Goal: Use online tool/utility: Utilize a website feature to perform a specific function

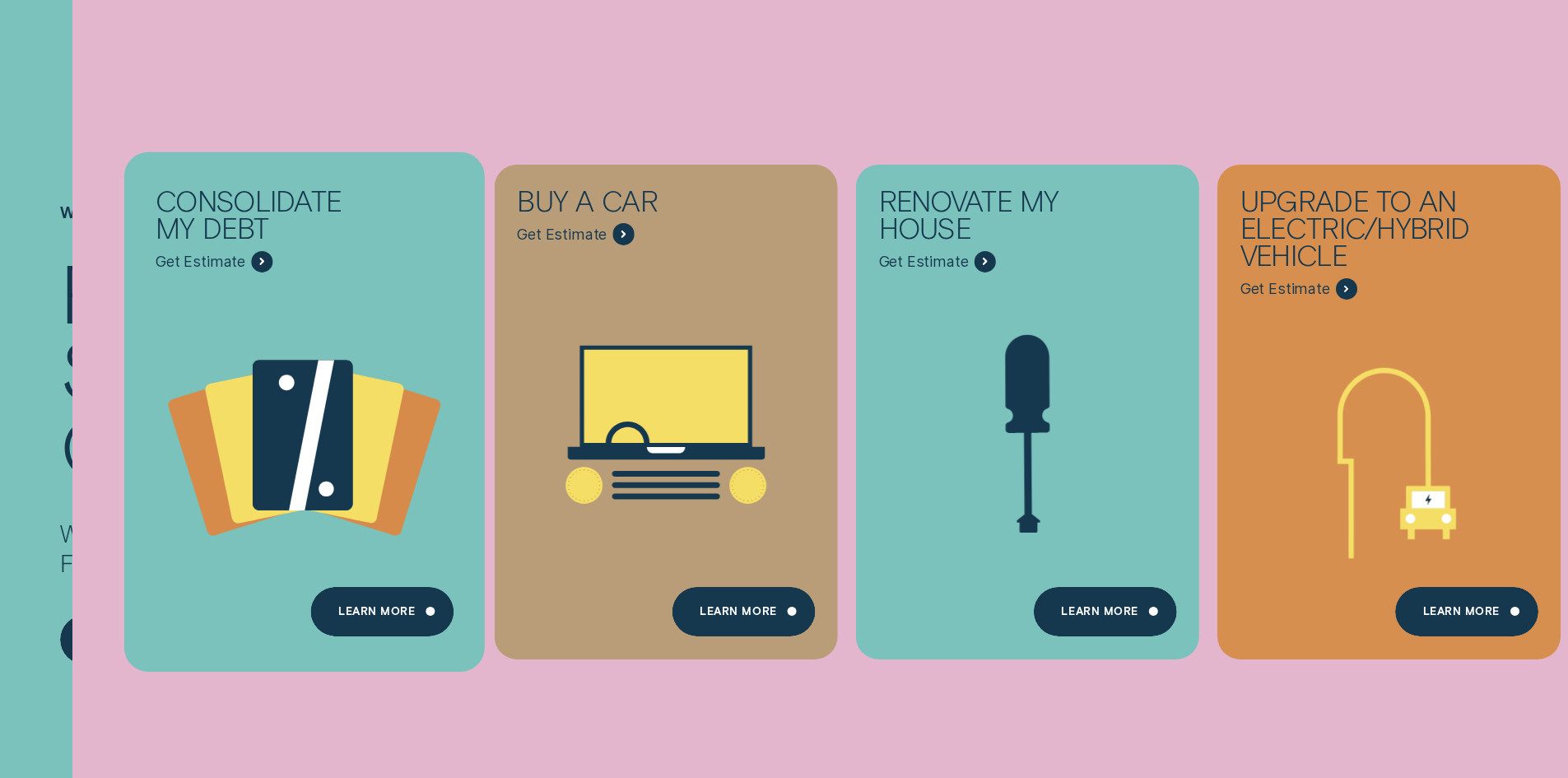
scroll to position [329, 0]
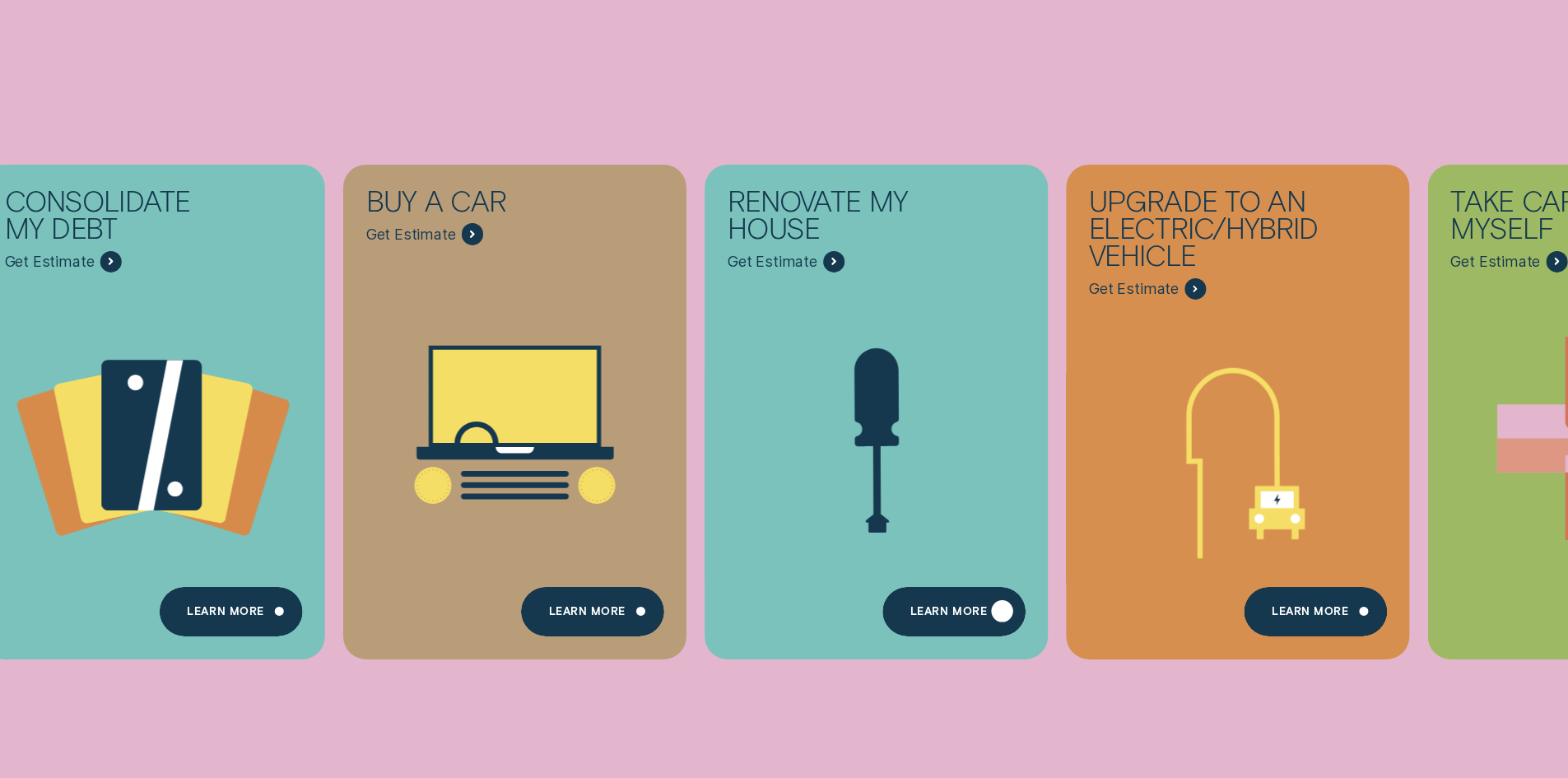
click at [969, 600] on div "Learn more" at bounding box center [954, 612] width 142 height 50
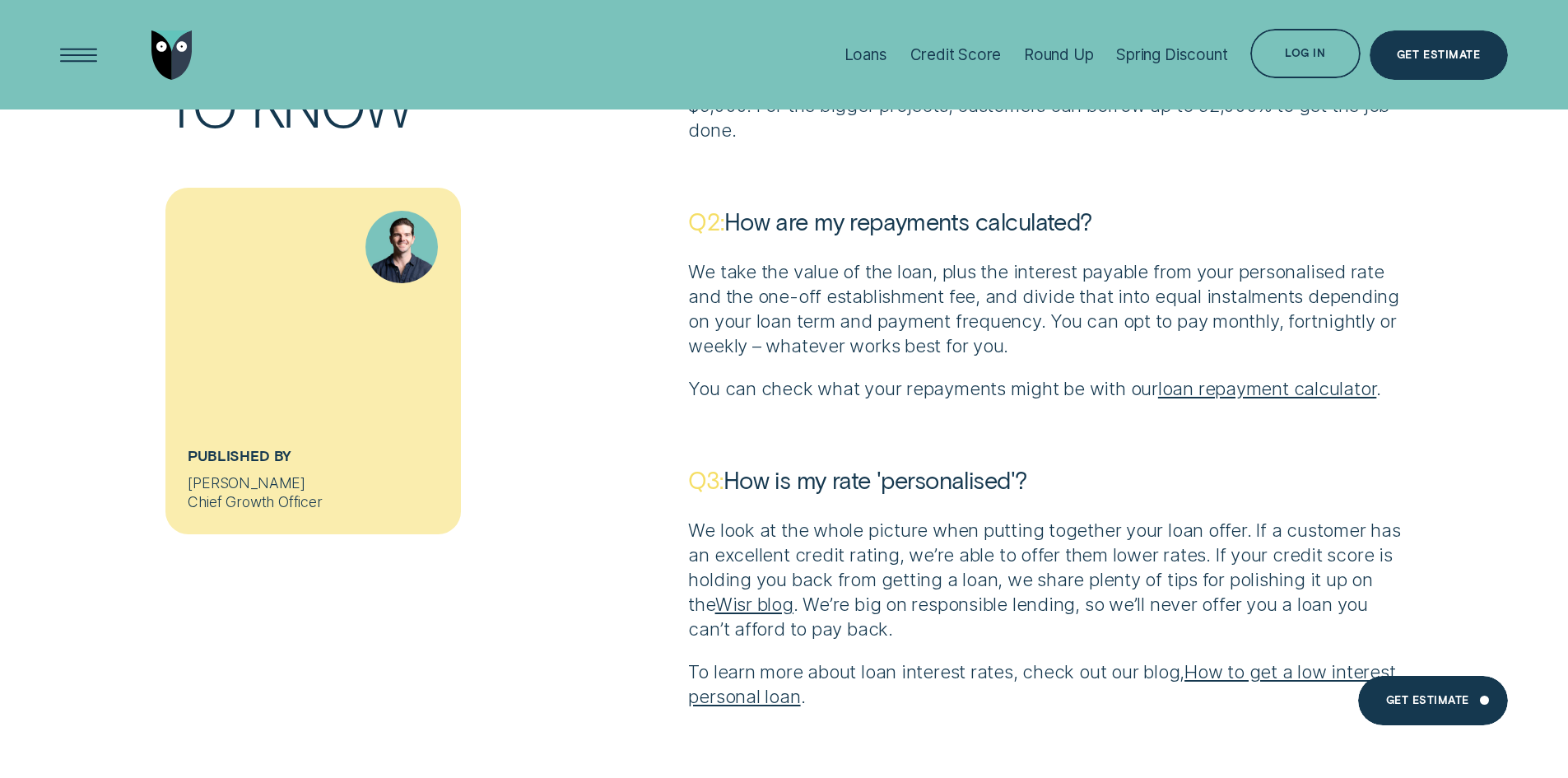
scroll to position [4608, 0]
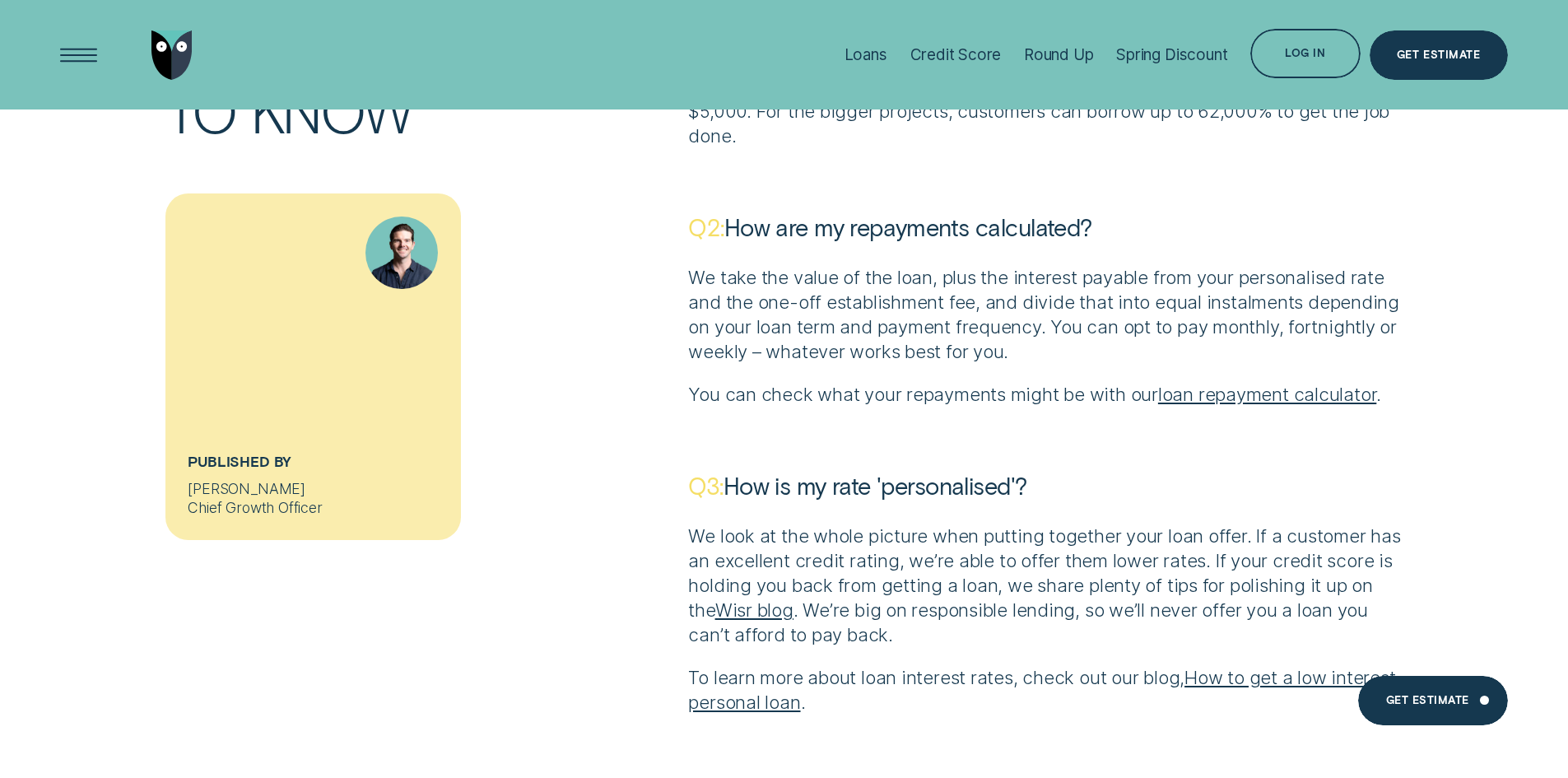
click at [1306, 382] on link "loan repayment calculator" at bounding box center [1266, 393] width 218 height 22
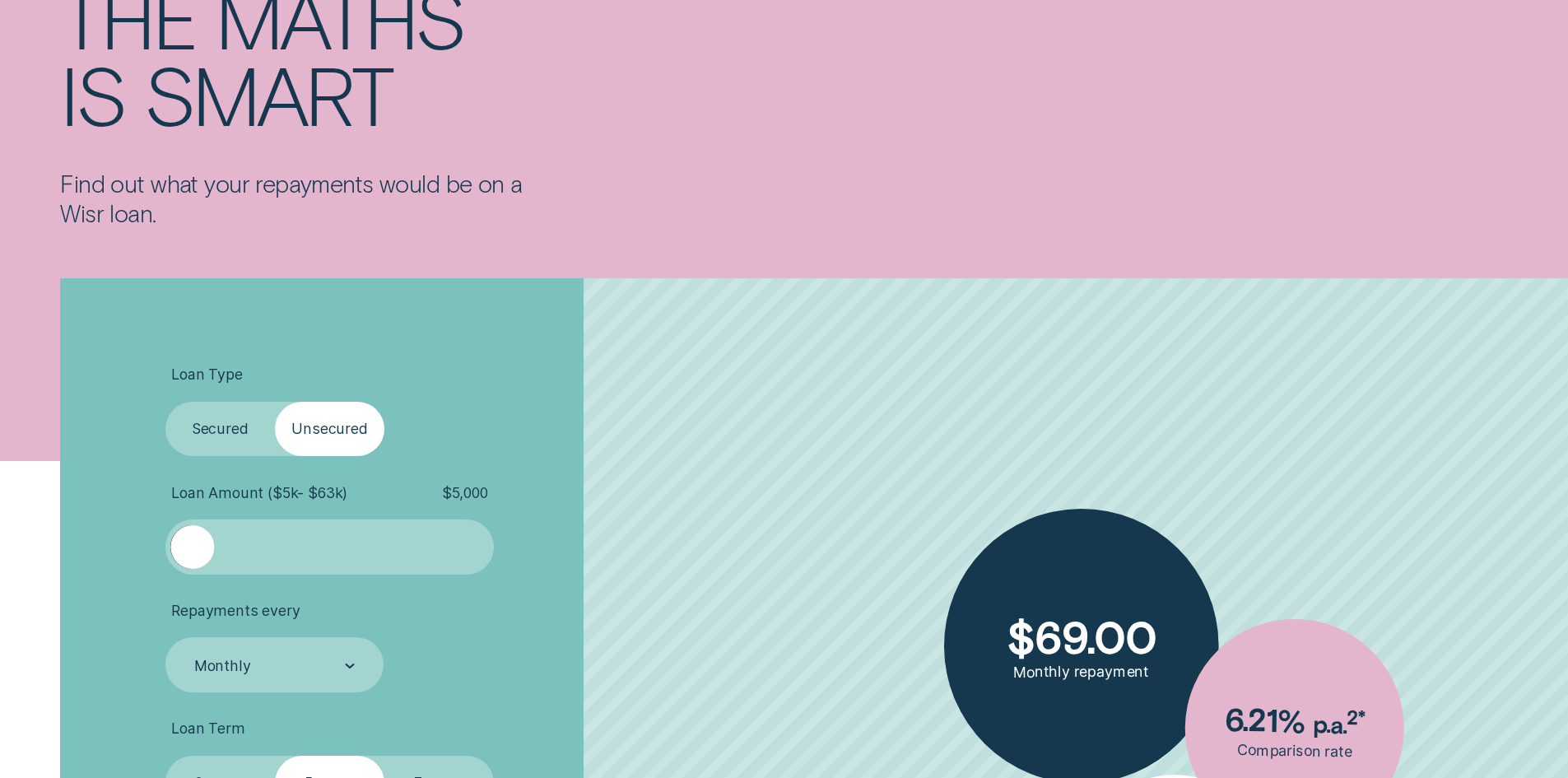
scroll to position [247, 0]
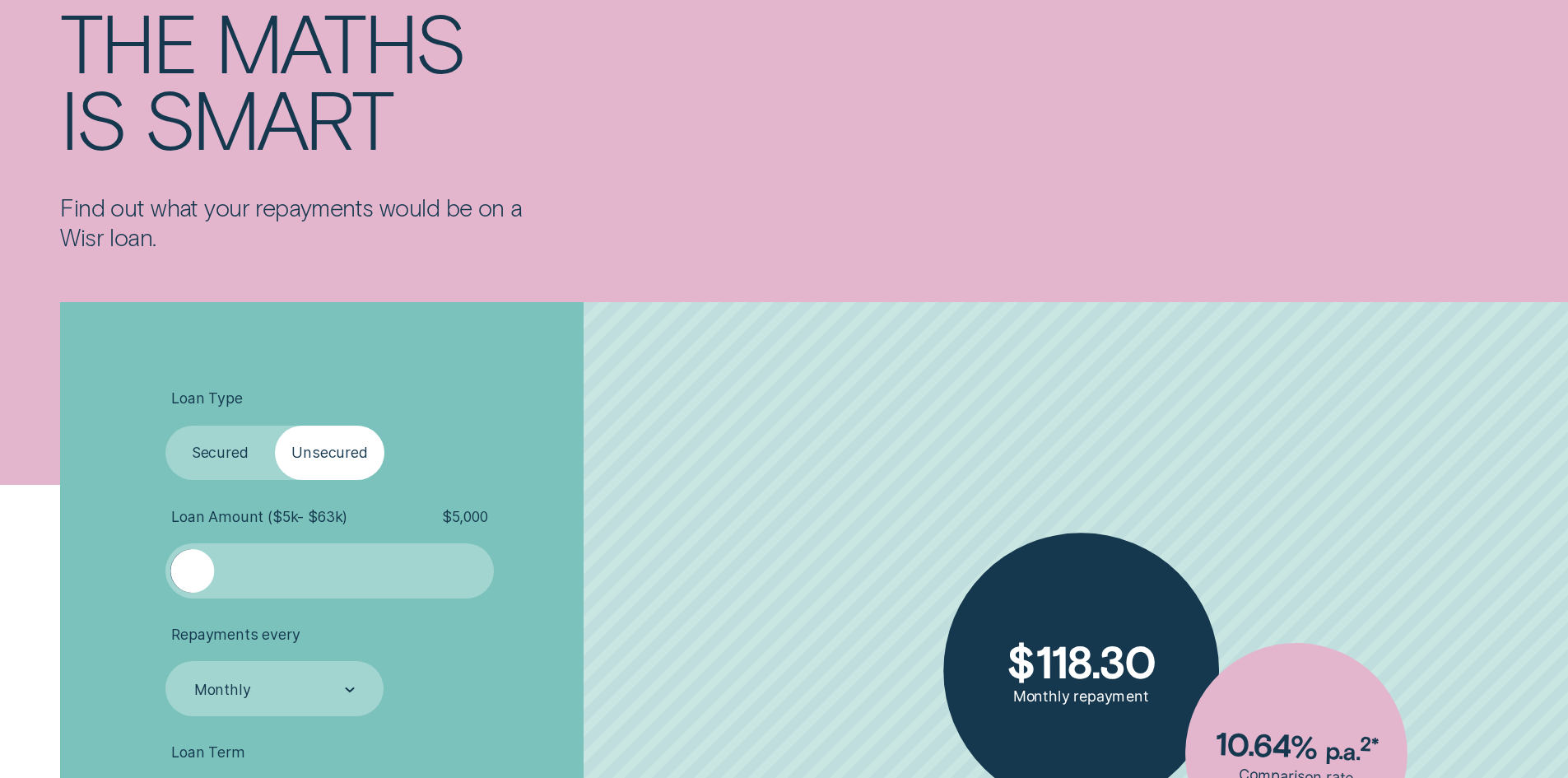
click at [321, 574] on div at bounding box center [330, 570] width 274 height 44
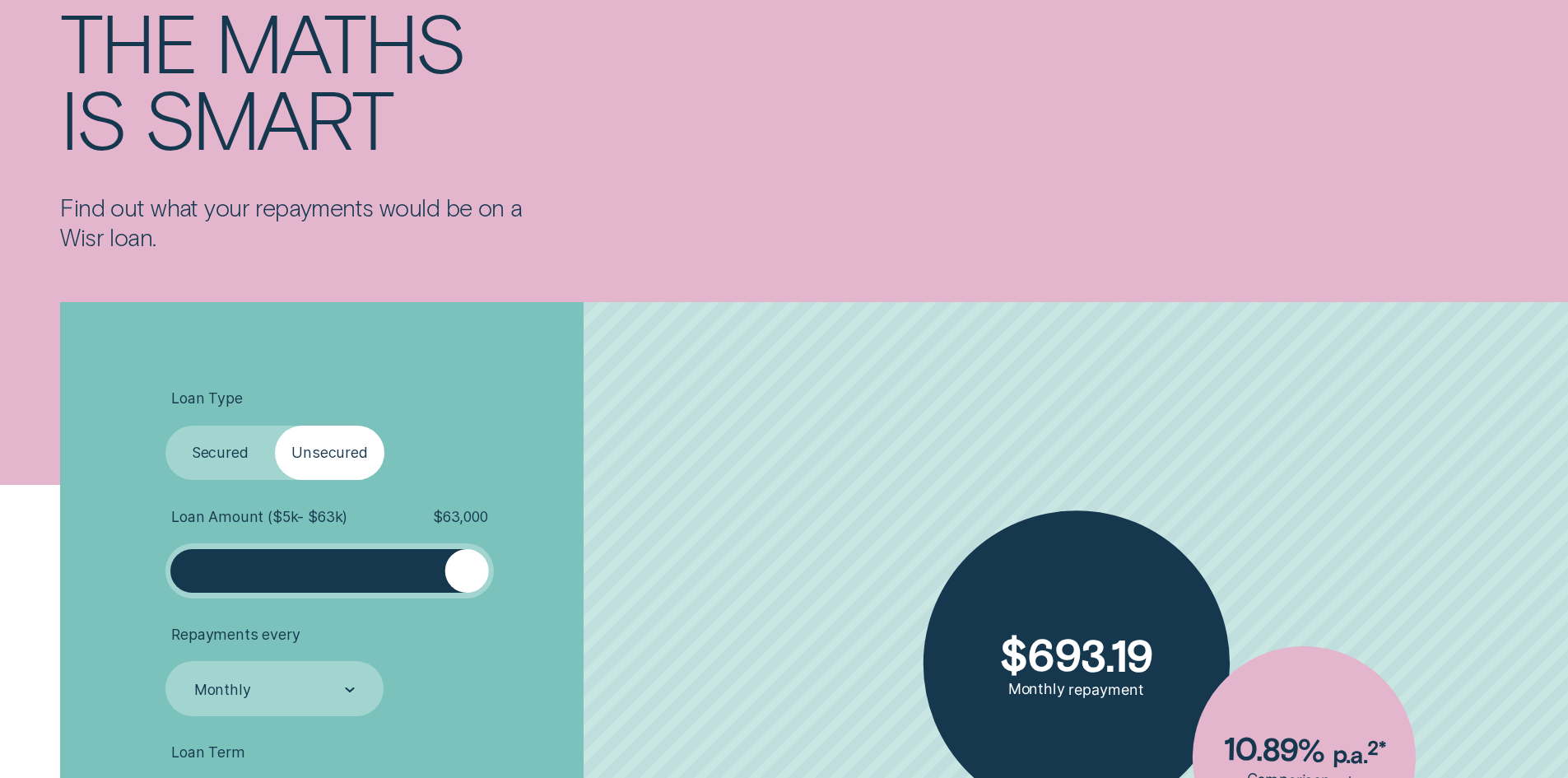
drag, startPoint x: 319, startPoint y: 572, endPoint x: 490, endPoint y: 569, distance: 171.0
click at [490, 569] on div at bounding box center [330, 571] width 329 height 55
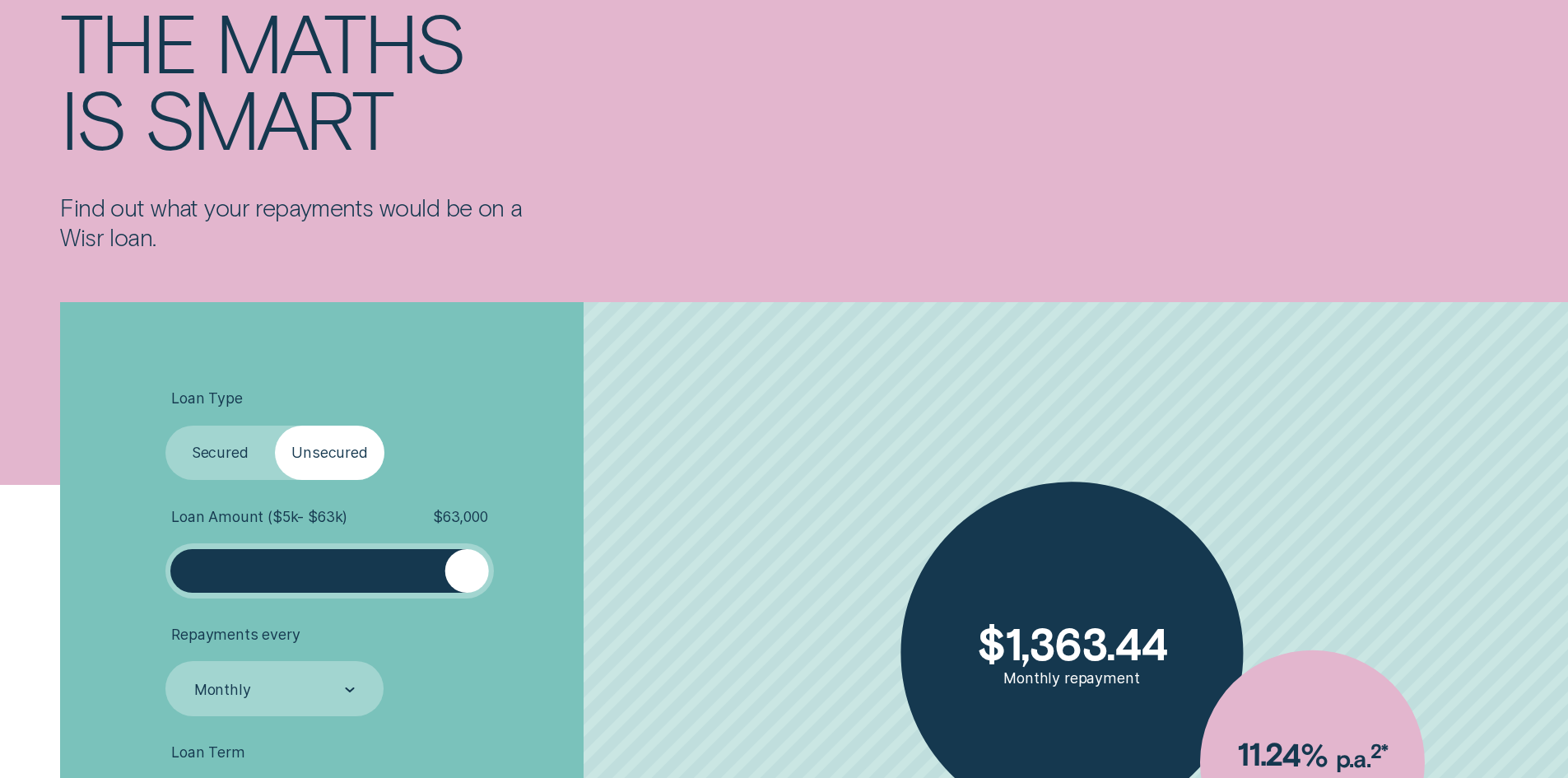
click at [222, 459] on label "Secured" at bounding box center [220, 453] width 109 height 55
click at [165, 426] on input "Secured" at bounding box center [165, 426] width 0 height 0
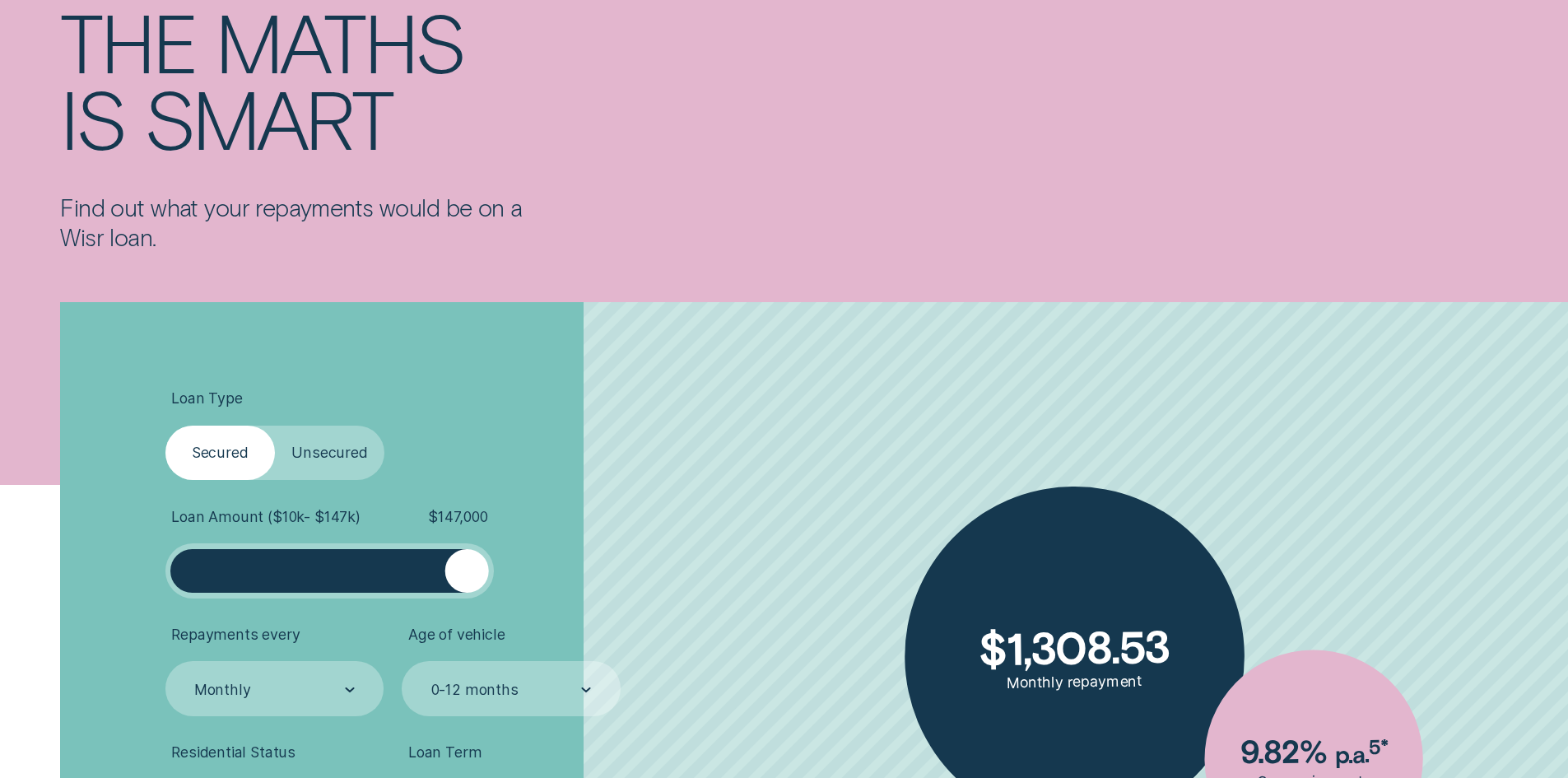
drag, startPoint x: 306, startPoint y: 574, endPoint x: 527, endPoint y: 585, distance: 221.3
click at [527, 585] on li "Loan Amount ( $10k - $147k ) $ 147,000" at bounding box center [418, 553] width 505 height 91
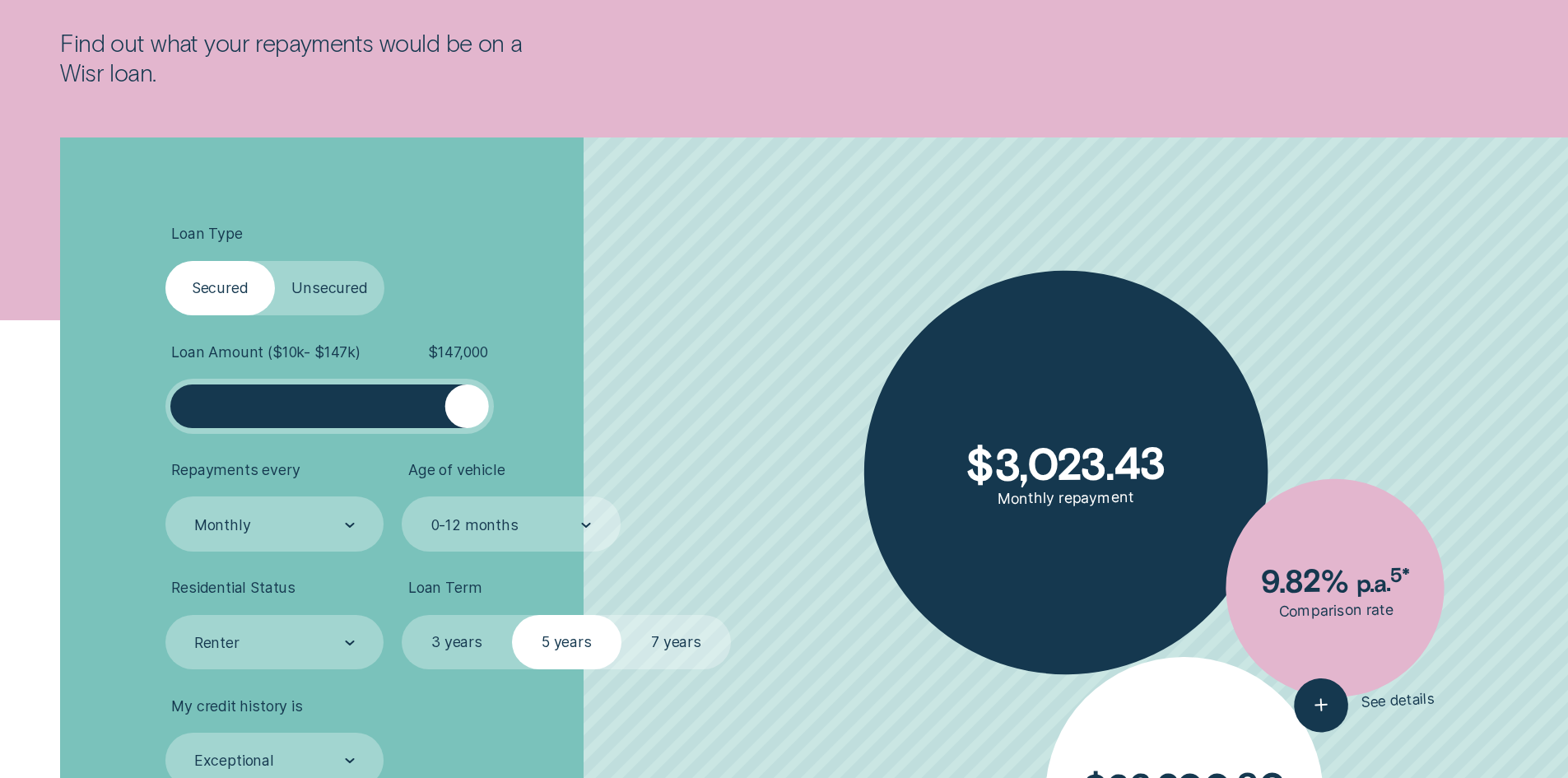
scroll to position [493, 0]
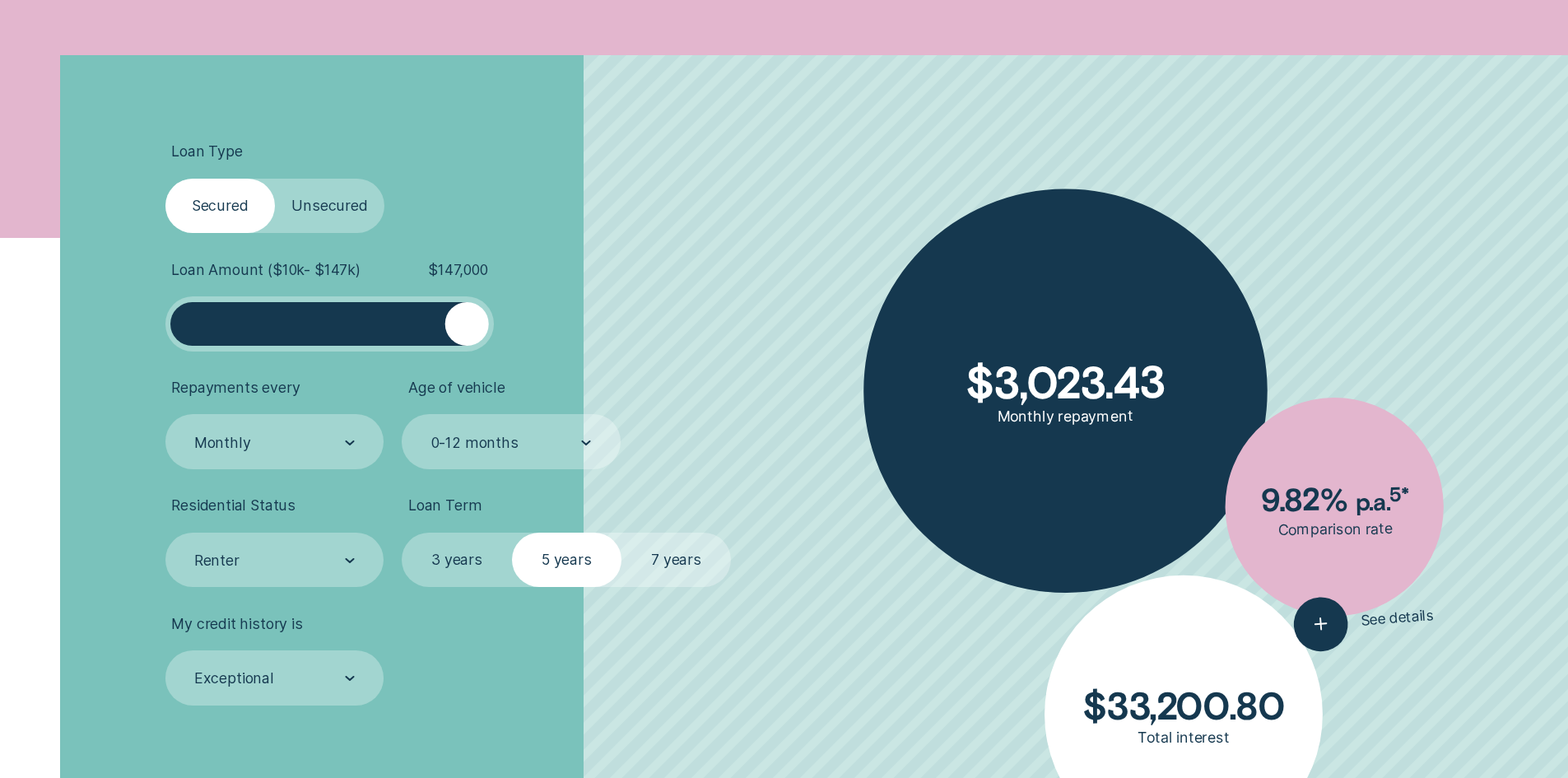
click at [308, 205] on label "Unsecured" at bounding box center [329, 206] width 109 height 55
click at [275, 179] on input "Unsecured" at bounding box center [275, 179] width 0 height 0
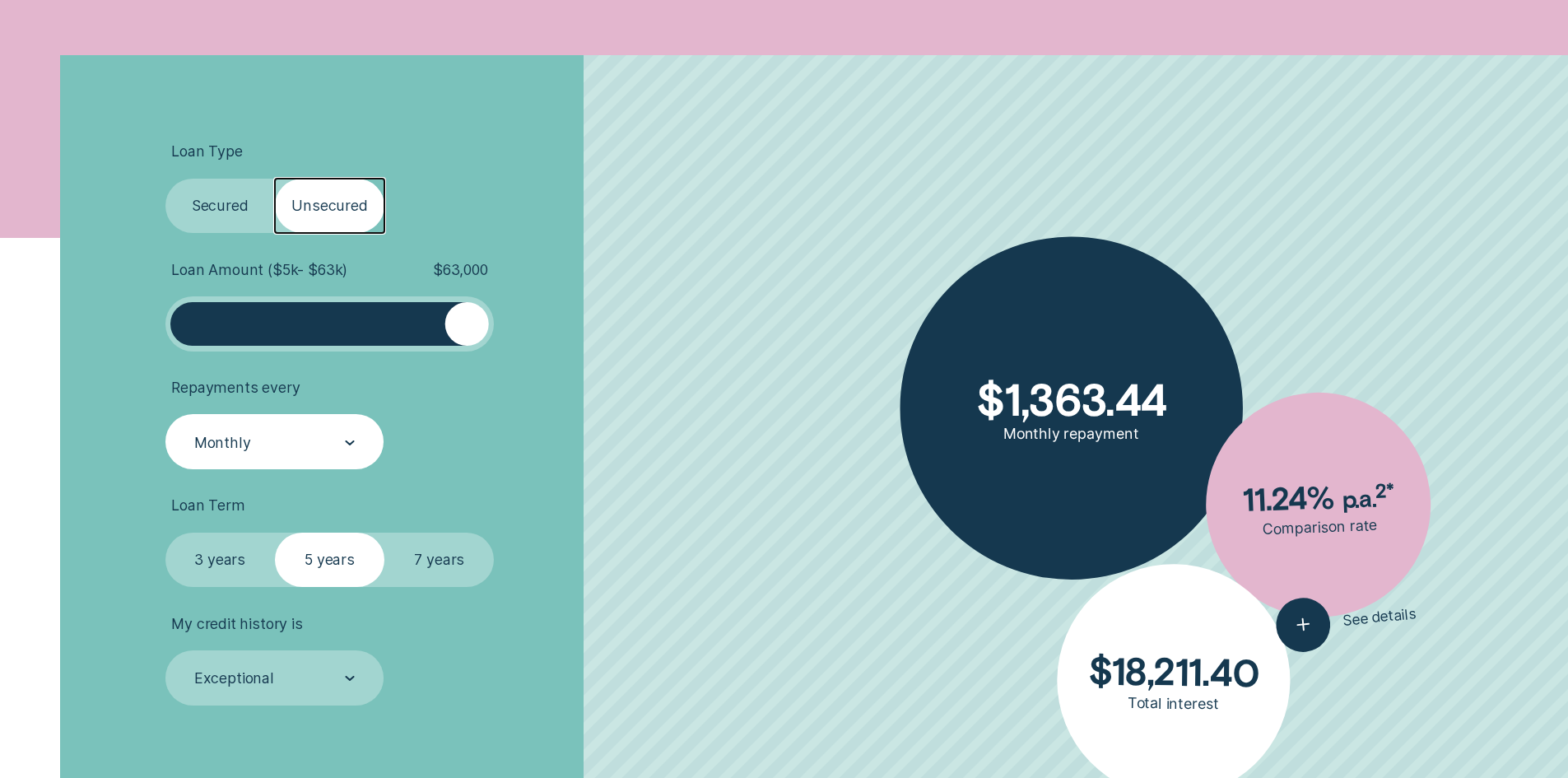
click at [300, 425] on div "Monthly" at bounding box center [275, 442] width 219 height 55
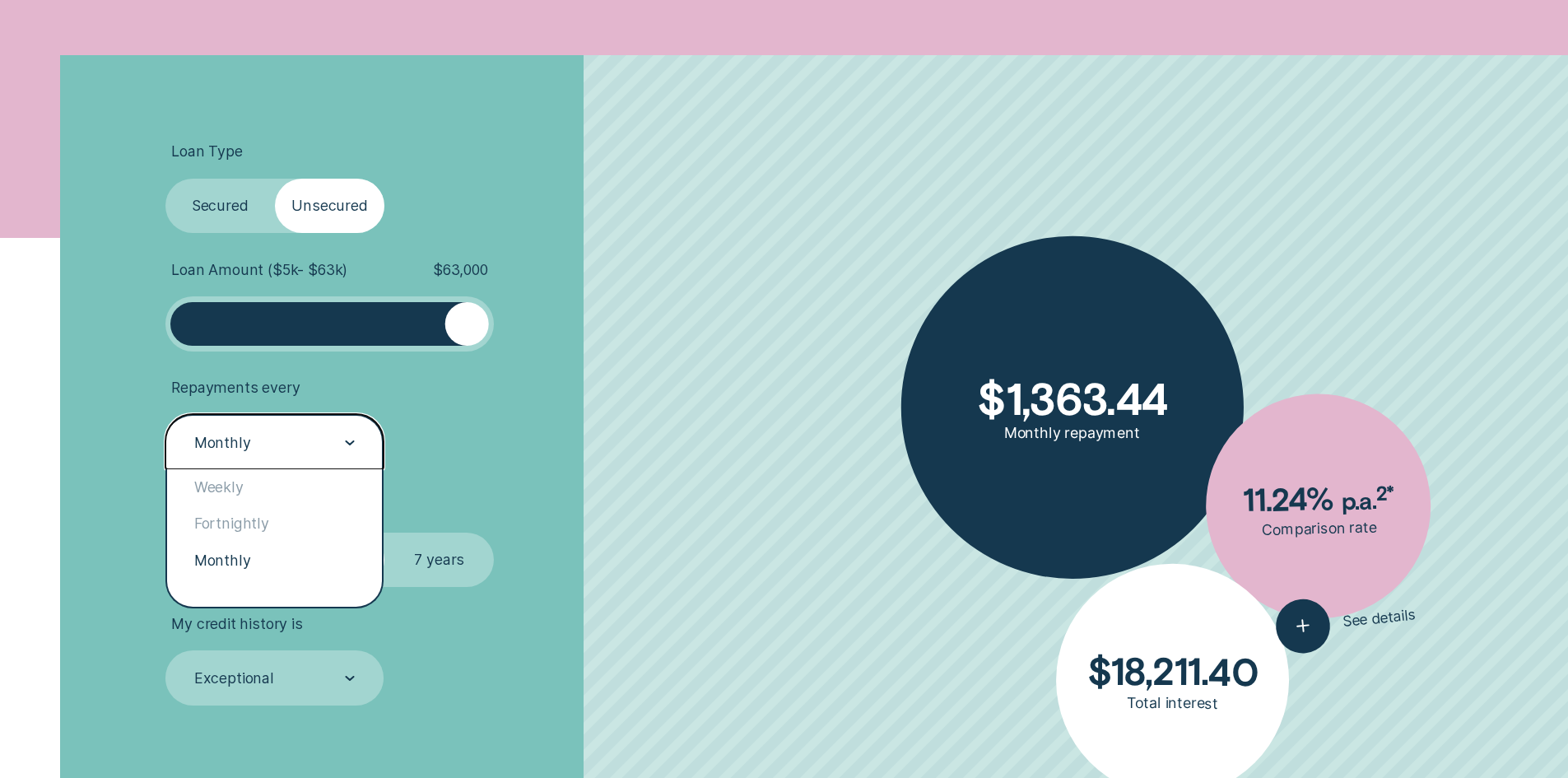
click at [215, 560] on div "Monthly" at bounding box center [275, 560] width 215 height 36
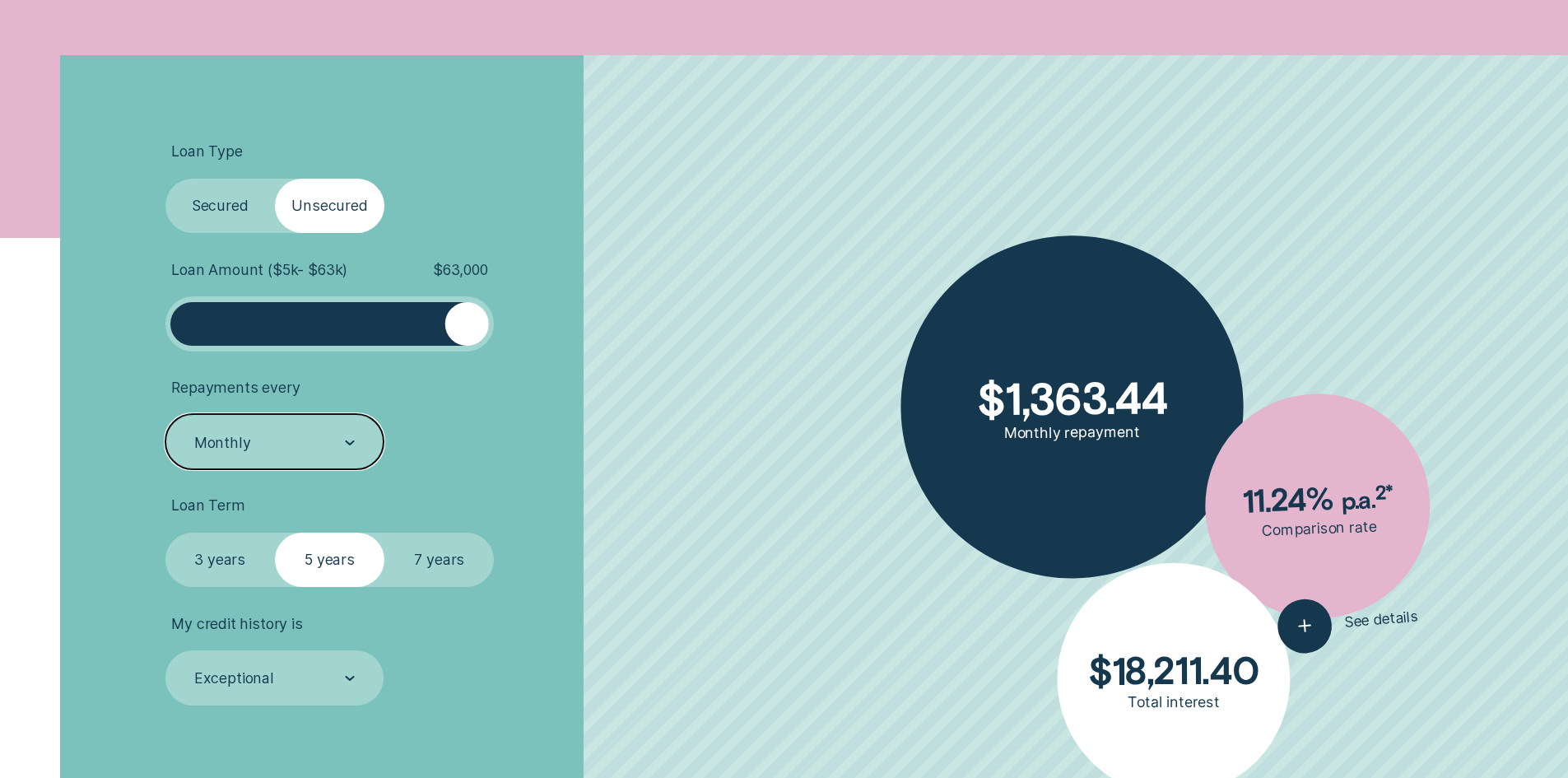
click at [437, 558] on label "7 years" at bounding box center [438, 560] width 109 height 55
click at [384, 533] on input "7 years" at bounding box center [384, 533] width 0 height 0
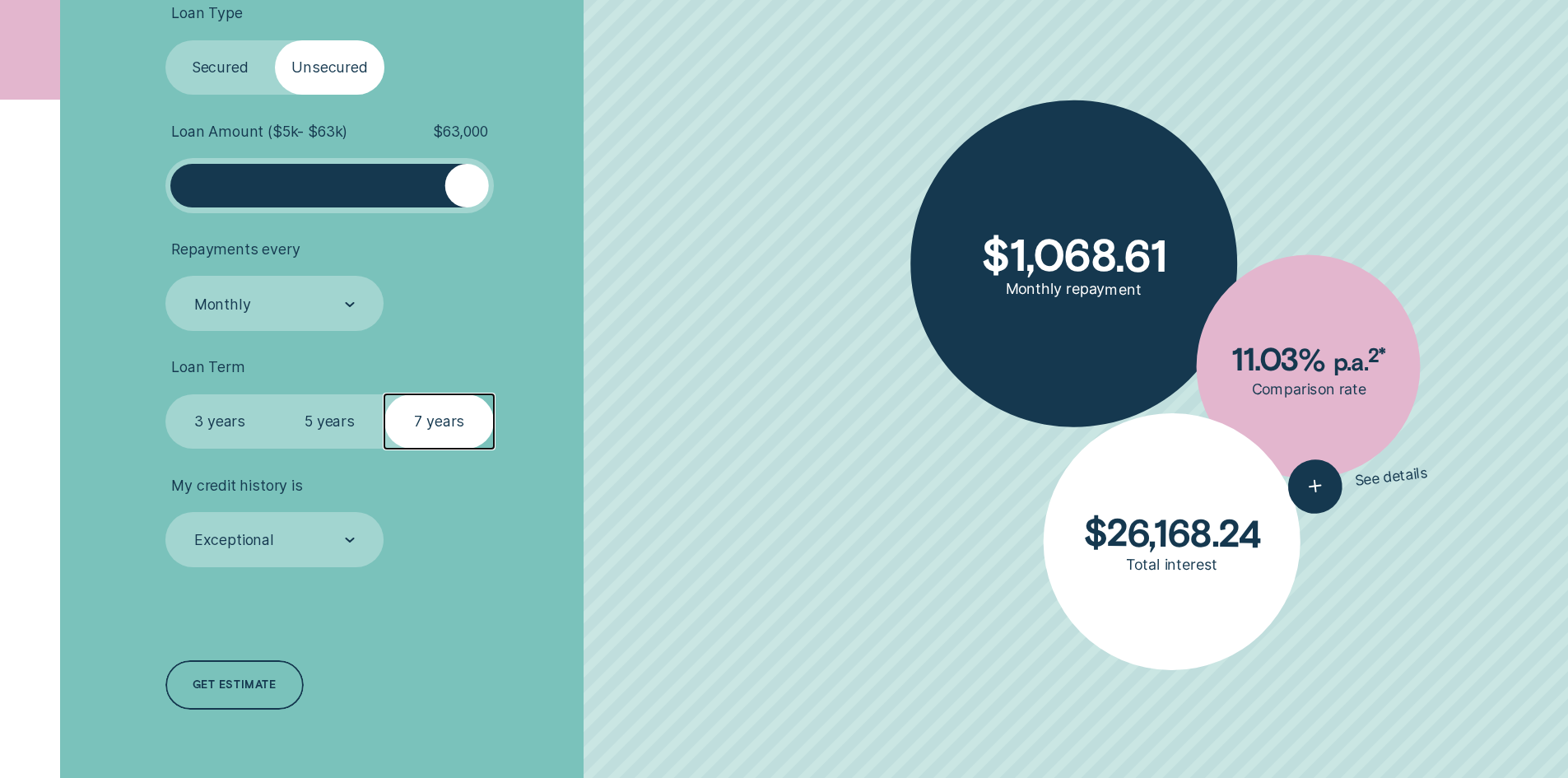
scroll to position [658, 0]
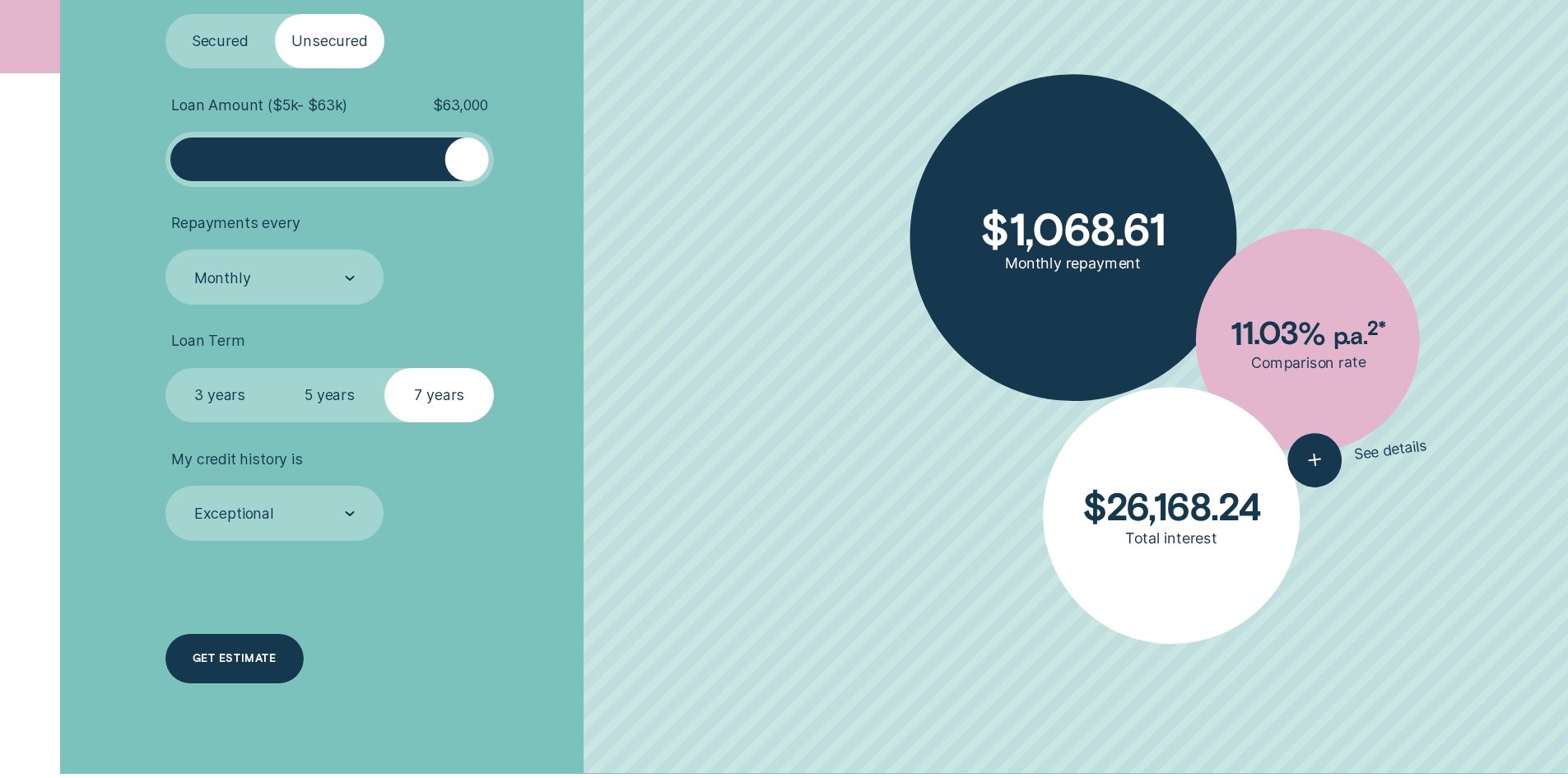
click at [218, 657] on div "Get estimate" at bounding box center [234, 658] width 83 height 10
